Goal: Task Accomplishment & Management: Use online tool/utility

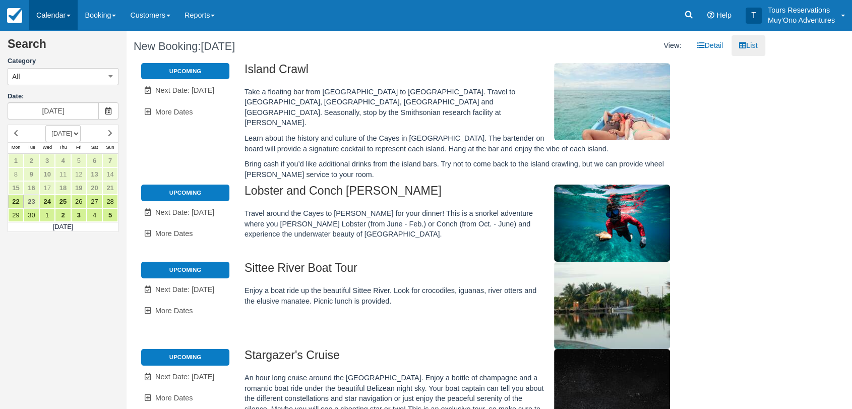
click at [69, 16] on span at bounding box center [69, 16] width 4 height 2
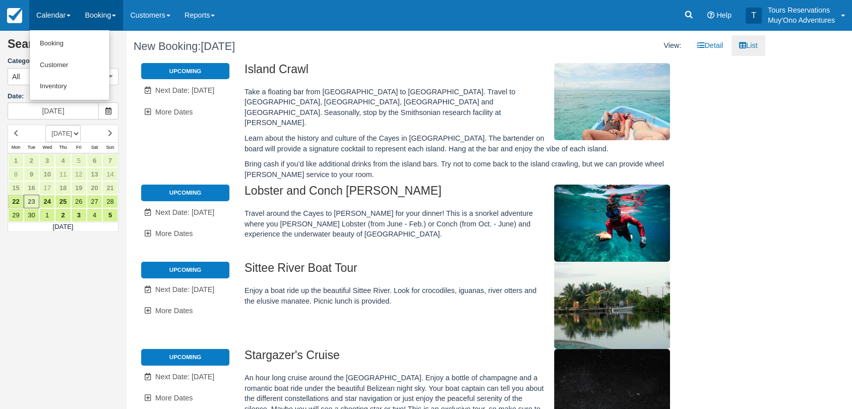
click at [98, 14] on link "Booking" at bounding box center [100, 15] width 45 height 30
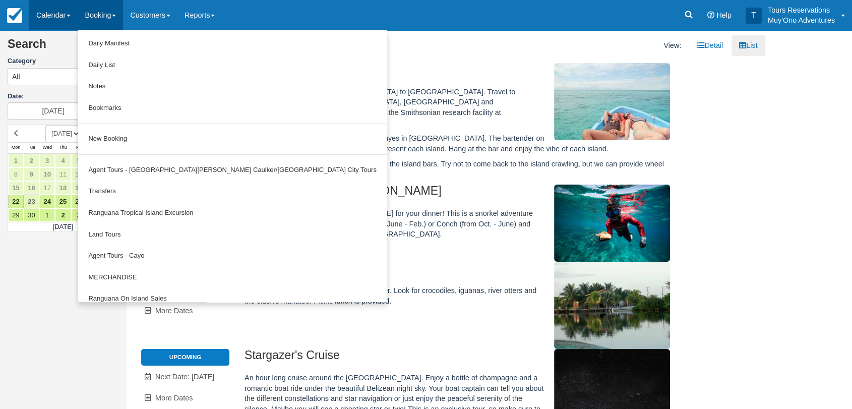
click at [69, 13] on link "Calendar" at bounding box center [53, 15] width 48 height 30
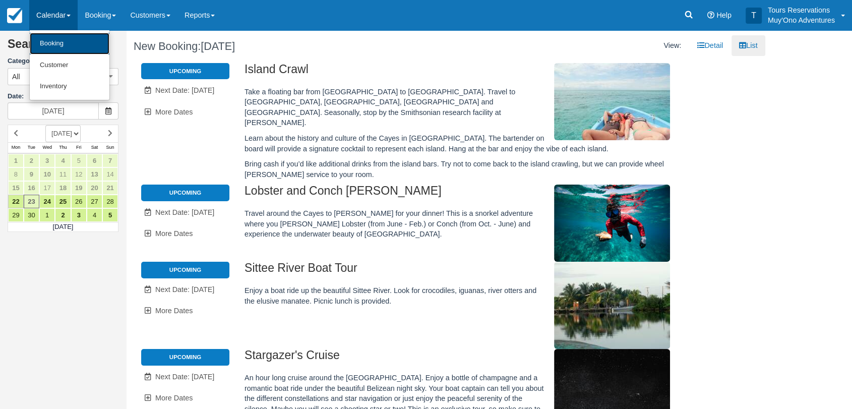
click at [68, 40] on link "Booking" at bounding box center [70, 44] width 80 height 22
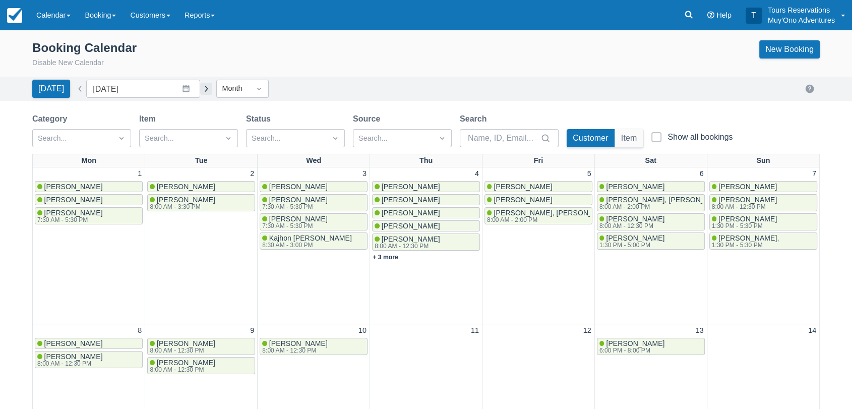
click at [200, 87] on button "button" at bounding box center [206, 89] width 12 height 12
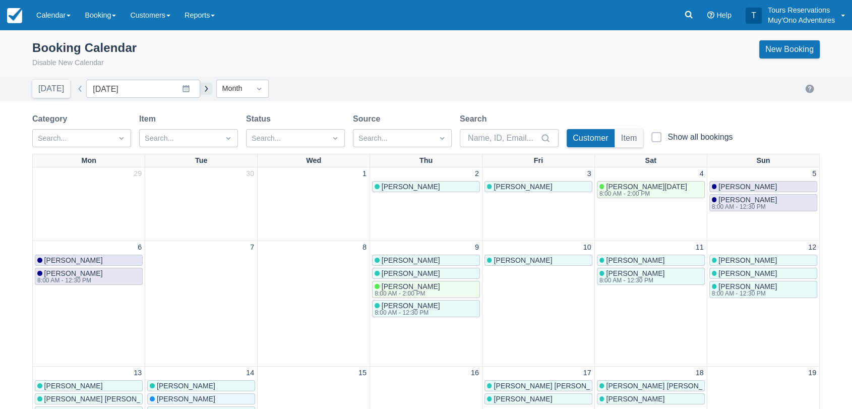
click at [200, 87] on button "button" at bounding box center [206, 89] width 12 height 12
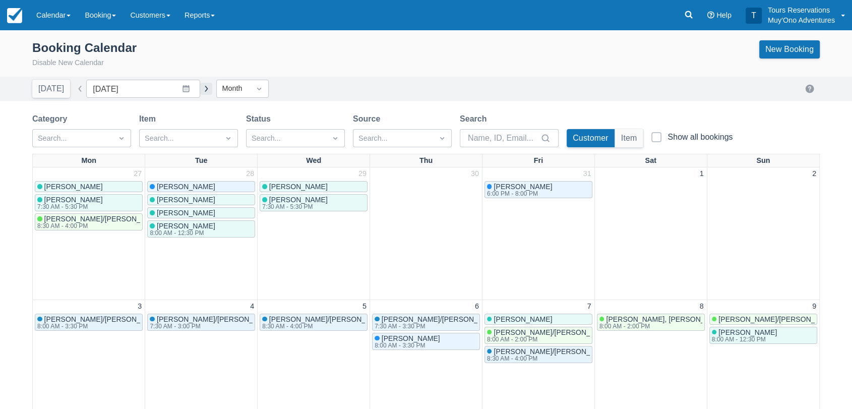
click at [200, 87] on button "button" at bounding box center [206, 89] width 12 height 12
type input "December 2025"
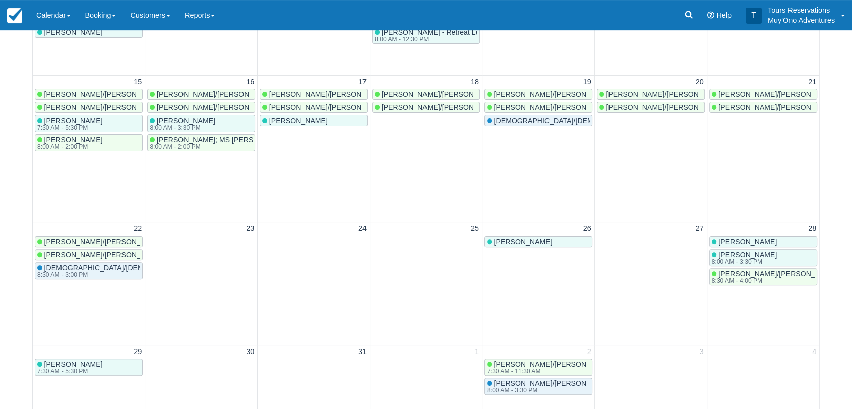
scroll to position [328, 0]
